Goal: Find specific page/section: Find specific page/section

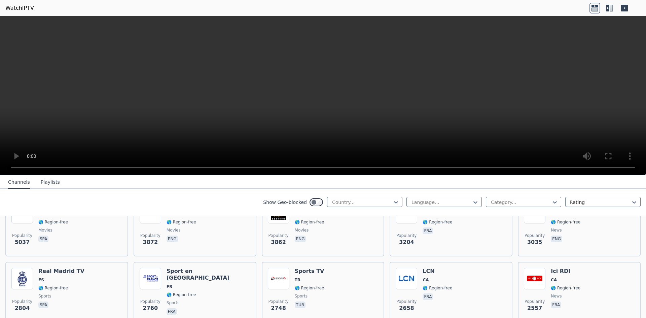
scroll to position [101, 0]
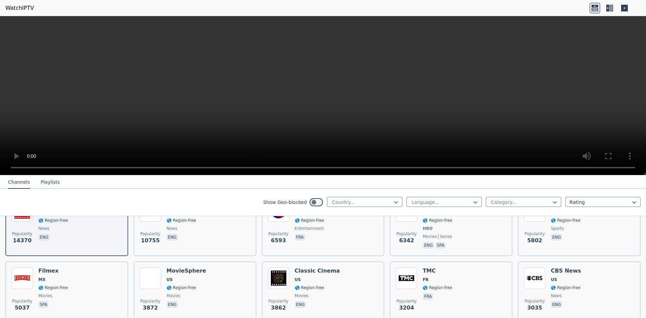
click at [500, 196] on div "Show Geo-blocked Country... Language... Category... Rating" at bounding box center [323, 202] width 646 height 27
click at [500, 201] on div at bounding box center [520, 202] width 61 height 7
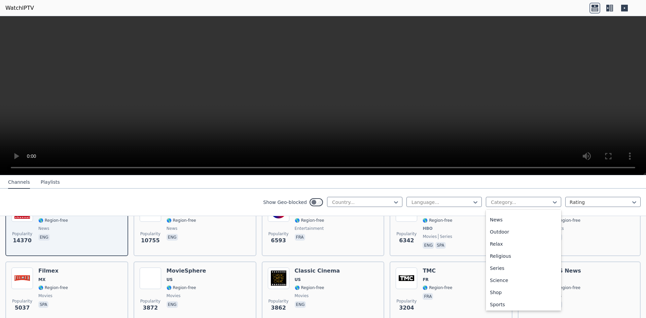
scroll to position [229, 0]
click at [497, 279] on div "Sports" at bounding box center [523, 279] width 75 height 12
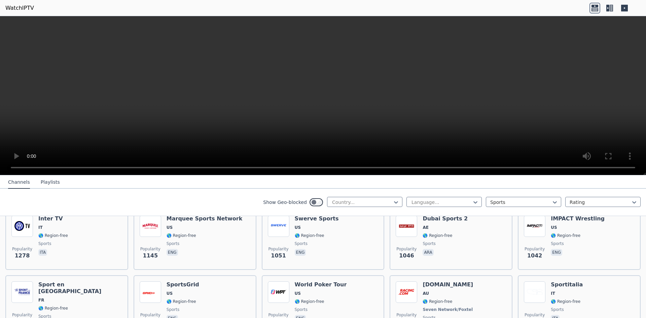
scroll to position [236, 0]
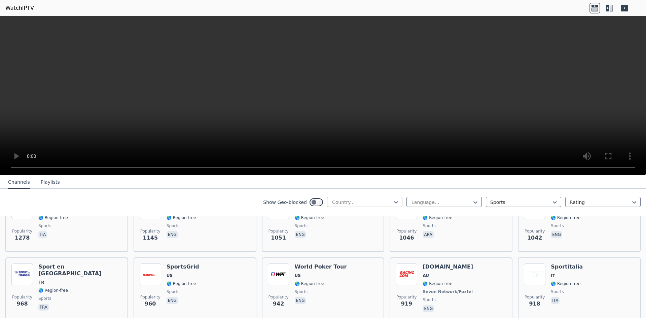
click at [357, 201] on div at bounding box center [361, 202] width 61 height 7
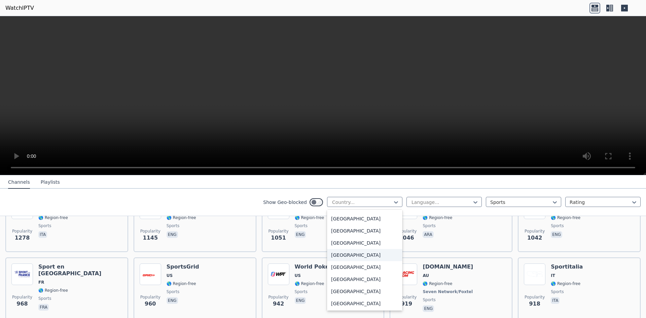
scroll to position [2356, 0]
click at [359, 242] on div "[GEOGRAPHIC_DATA]" at bounding box center [364, 243] width 75 height 12
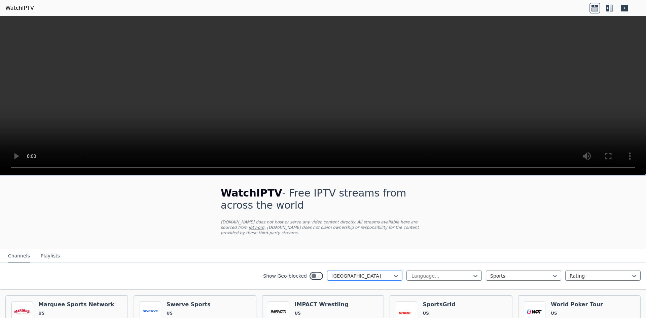
click at [331, 273] on div at bounding box center [361, 276] width 61 height 7
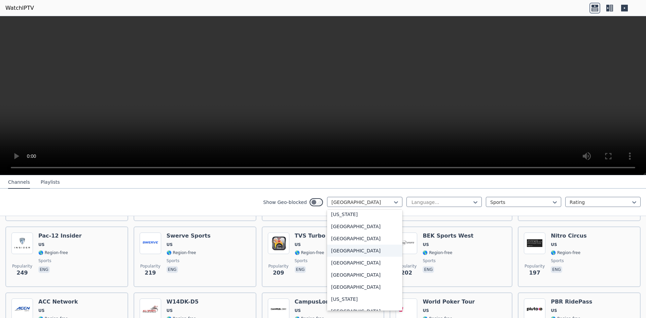
scroll to position [716, 0]
click at [336, 294] on div "[GEOGRAPHIC_DATA]" at bounding box center [364, 288] width 75 height 12
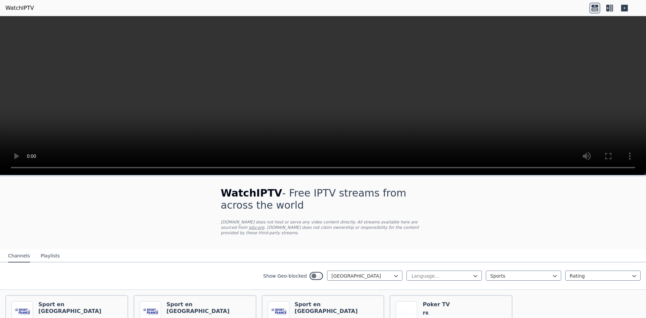
scroll to position [60, 0]
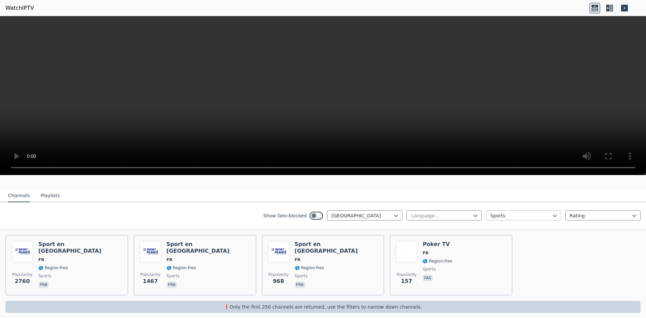
click at [505, 212] on div at bounding box center [520, 215] width 61 height 7
click at [511, 227] on div "All categories" at bounding box center [523, 230] width 75 height 12
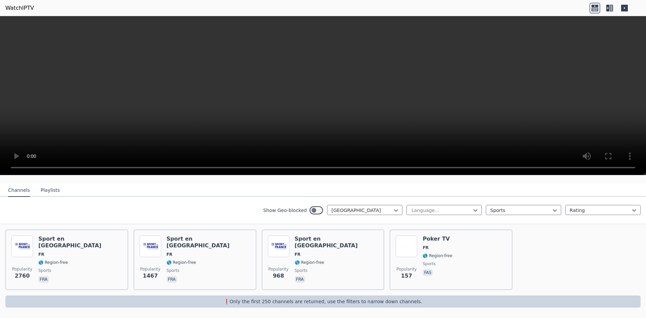
scroll to position [60, 0]
